Goal: Transaction & Acquisition: Purchase product/service

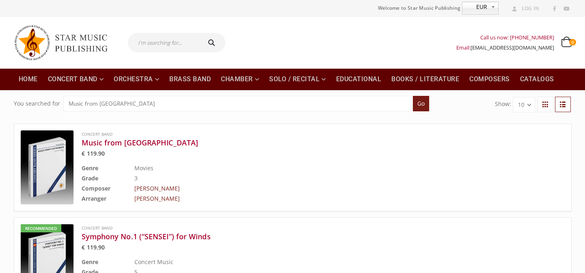
click at [163, 45] on input "text" at bounding box center [164, 42] width 72 height 19
paste input "Sinfonia Antiqua"
type input "Sinfonia Antiqua"
click at [200, 33] on button "submit" at bounding box center [213, 42] width 26 height 19
type input "Sinfonia Antiqua"
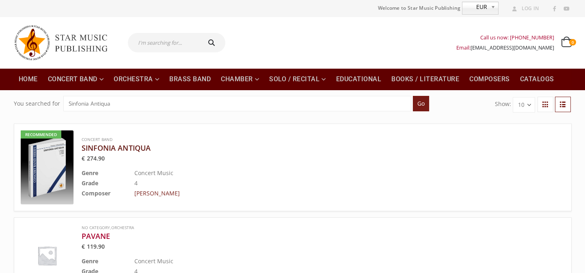
click at [135, 146] on h3 "SINFONIA ANTIQUA" at bounding box center [303, 148] width 442 height 10
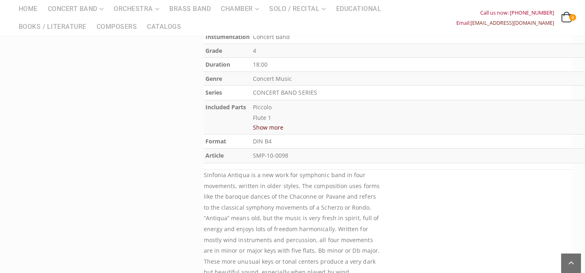
scroll to position [479, 0]
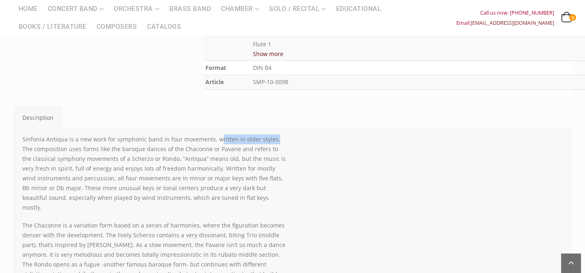
drag, startPoint x: 225, startPoint y: 140, endPoint x: 270, endPoint y: 142, distance: 45.5
click at [270, 142] on p "Sinfonia Antiqua is a new work for symphonic band in four movements, written in…" at bounding box center [154, 173] width 264 height 78
drag, startPoint x: 252, startPoint y: 154, endPoint x: 194, endPoint y: 157, distance: 58.1
click at [249, 154] on p "Sinfonia Antiqua is a new work for symphonic band in four movements, written in…" at bounding box center [154, 173] width 264 height 78
drag, startPoint x: 99, startPoint y: 147, endPoint x: 134, endPoint y: 162, distance: 38.4
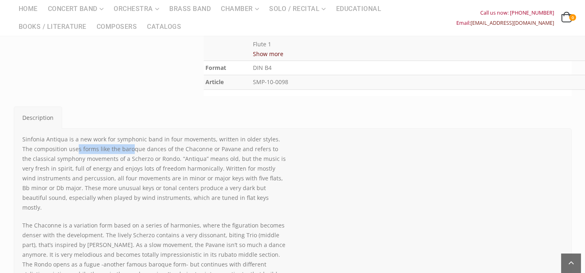
click at [119, 147] on p "Sinfonia Antiqua is a new work for symphonic band in four movements, written in…" at bounding box center [154, 173] width 264 height 78
click at [140, 174] on p "Sinfonia Antiqua is a new work for symphonic band in four movements, written in…" at bounding box center [154, 173] width 264 height 78
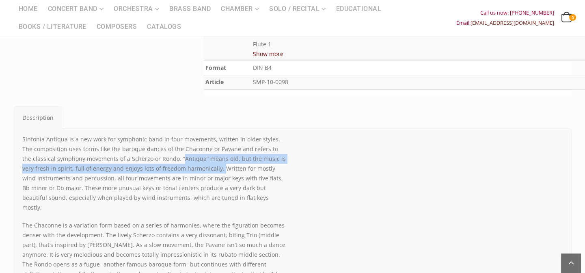
drag, startPoint x: 169, startPoint y: 157, endPoint x: 206, endPoint y: 168, distance: 38.0
click at [206, 168] on p "Sinfonia Antiqua is a new work for symphonic band in four movements, written in…" at bounding box center [154, 173] width 264 height 78
copy p "Antiqua” means old, but the music is very fresh in spirit, full of energy and e…"
